Goal: Find specific page/section: Find specific page/section

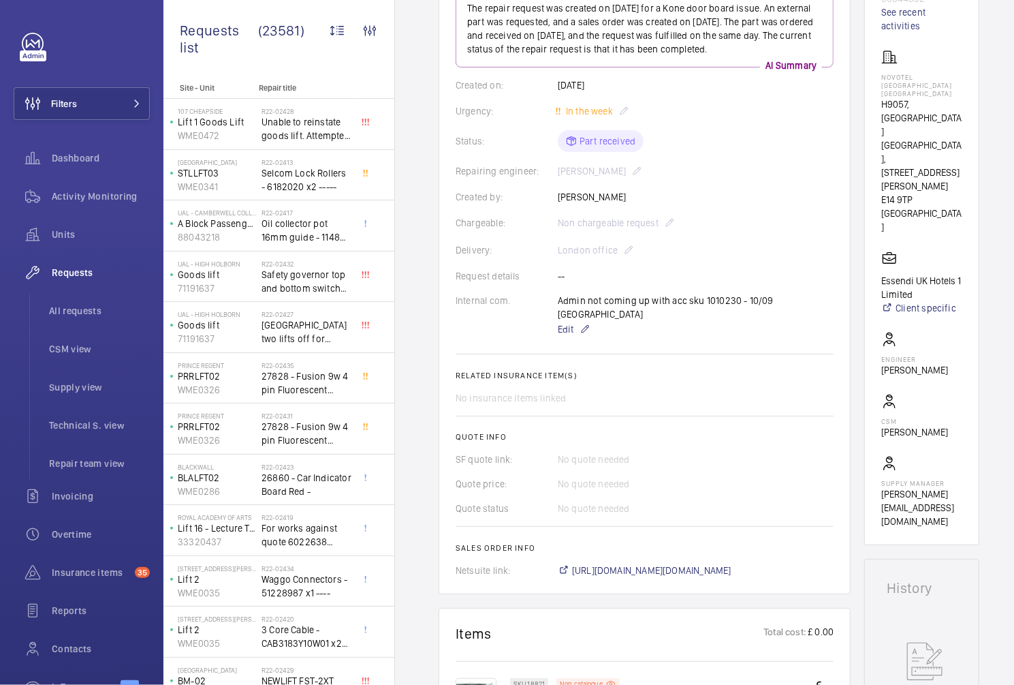
scroll to position [172, 0]
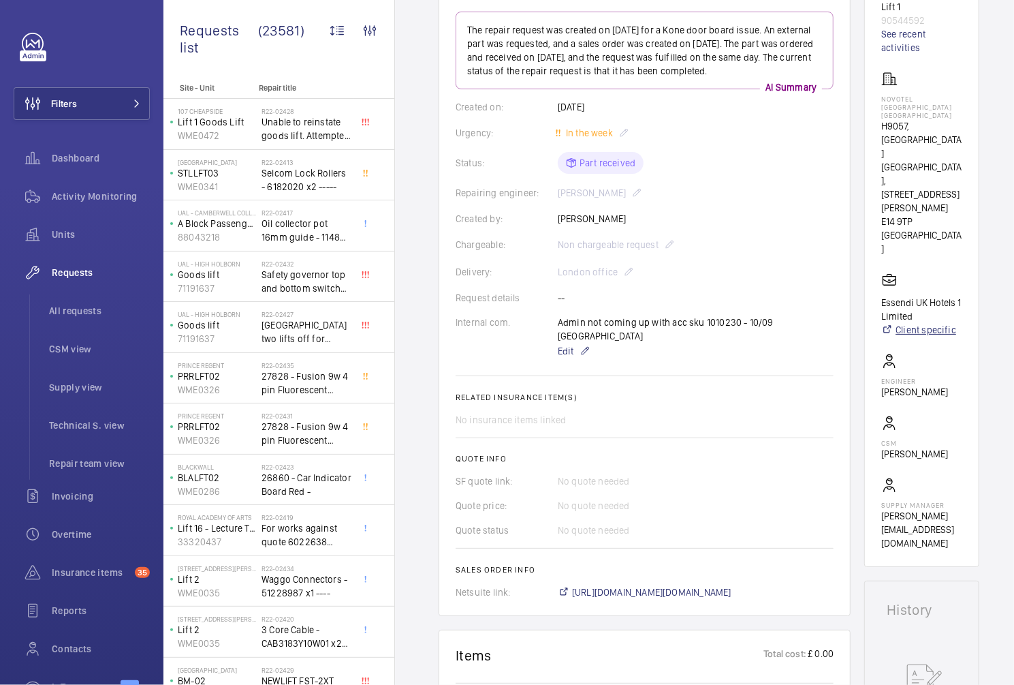
click at [925, 323] on link "Client specific" at bounding box center [921, 330] width 81 height 14
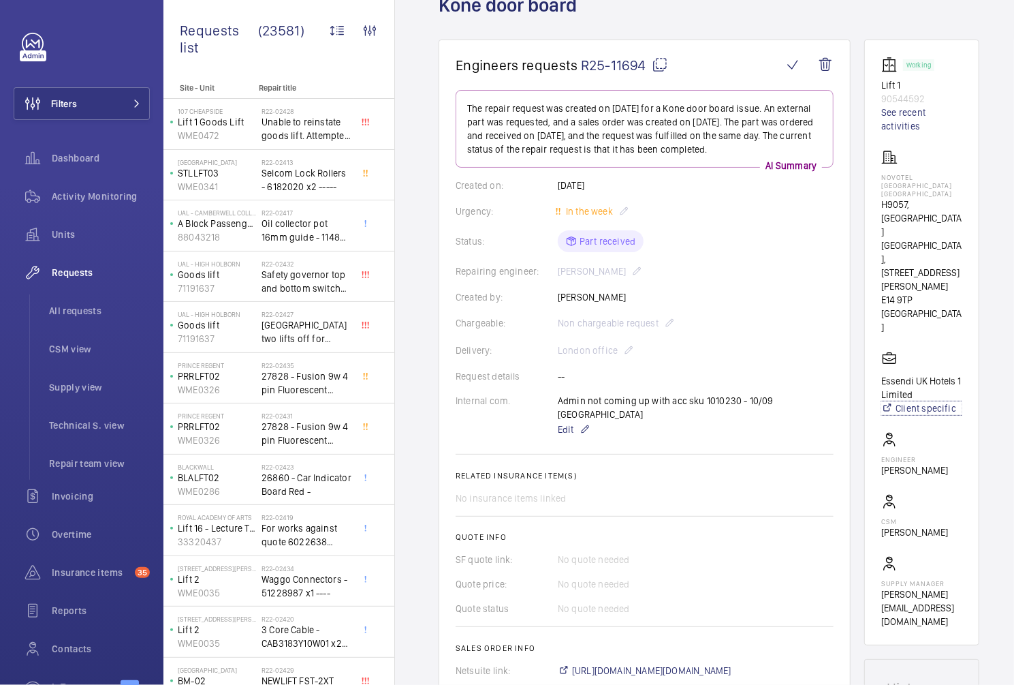
scroll to position [0, 0]
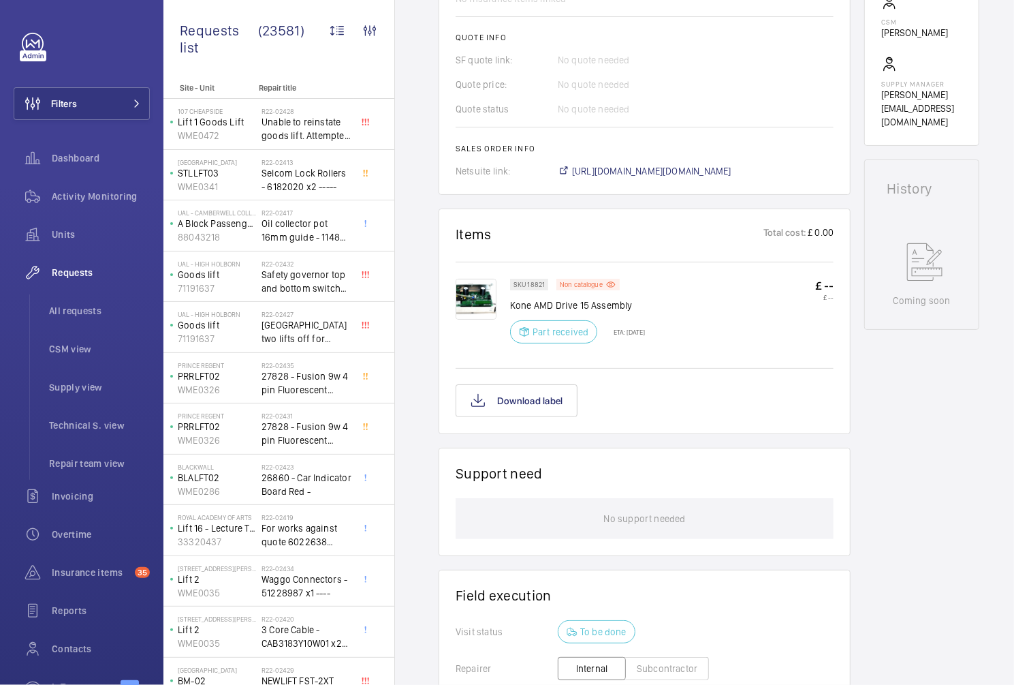
scroll to position [245, 0]
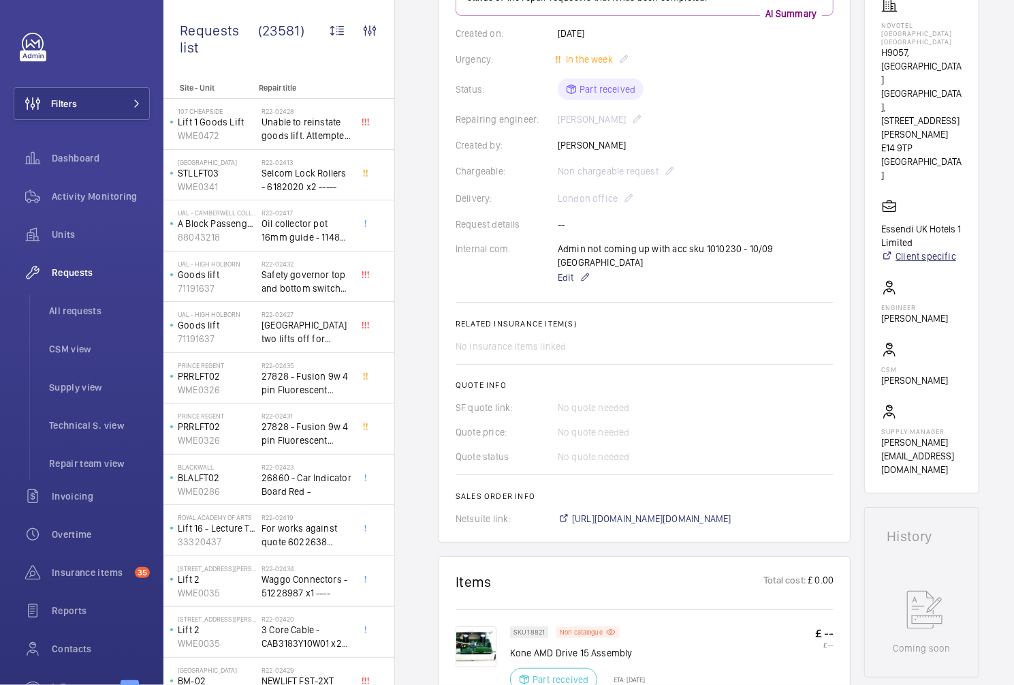
click at [923, 249] on link "Client specific" at bounding box center [921, 256] width 81 height 14
